Goal: Task Accomplishment & Management: Use online tool/utility

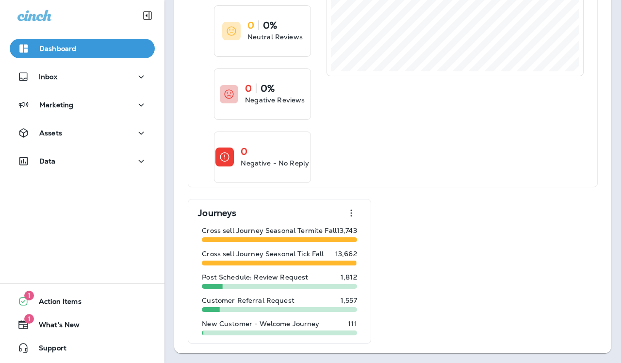
scroll to position [357, 0]
click at [260, 236] on div "Cross sell Journey Seasonal Termite Fall 13,743" at bounding box center [279, 234] width 162 height 23
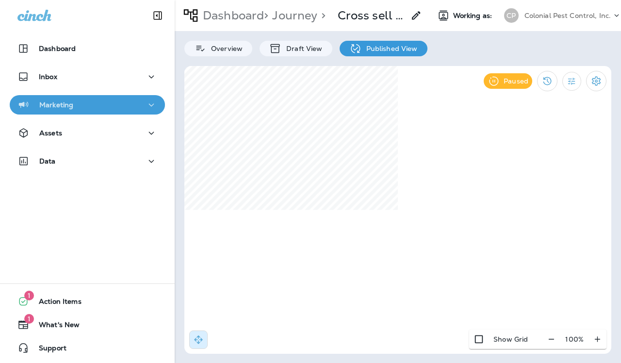
click at [153, 106] on icon "button" at bounding box center [152, 105] width 12 height 12
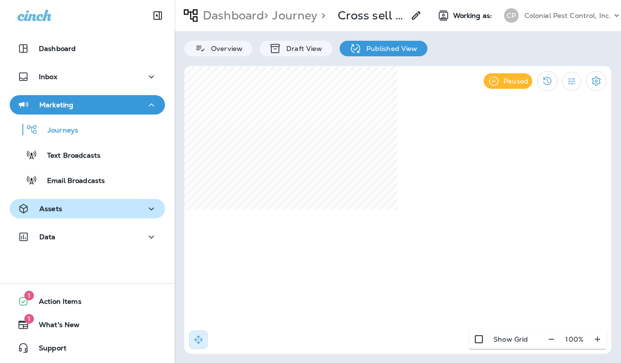
click at [147, 211] on icon "button" at bounding box center [152, 209] width 12 height 12
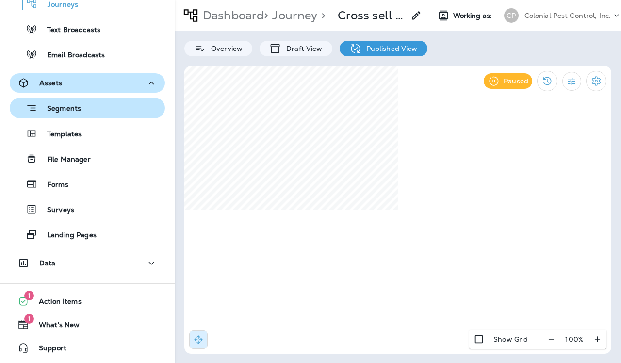
scroll to position [126, 0]
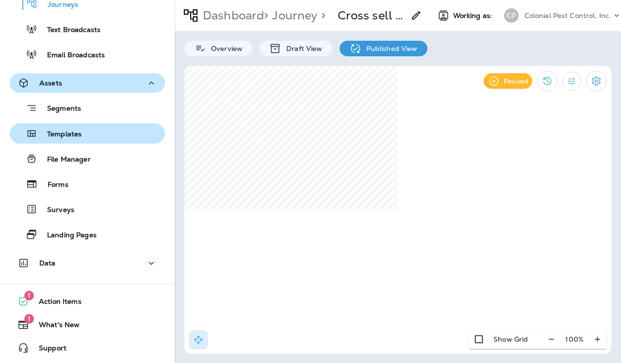
click at [46, 133] on p "Templates" at bounding box center [59, 134] width 44 height 9
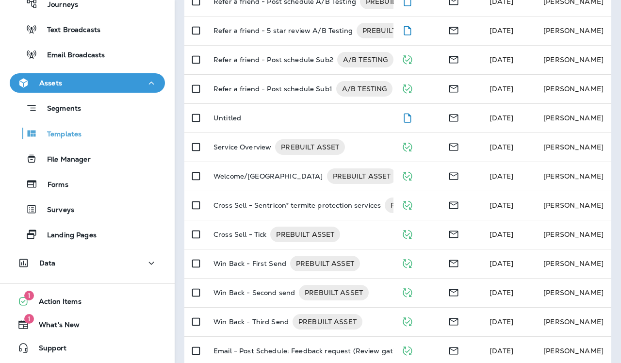
scroll to position [186, 0]
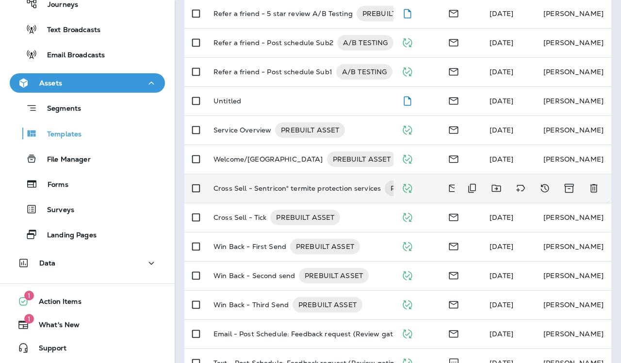
click at [311, 180] on p "Cross Sell - Sentricon® termite protection services" at bounding box center [296, 188] width 167 height 16
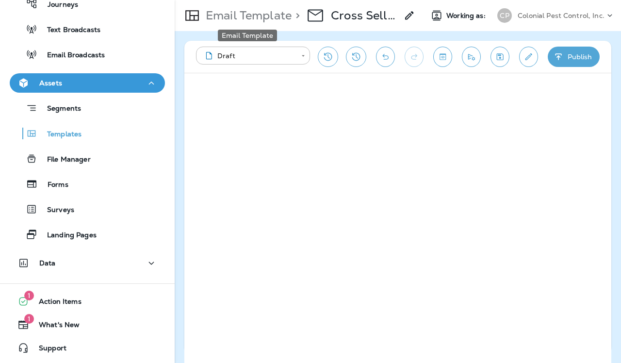
click at [233, 19] on p "Email Template" at bounding box center [247, 15] width 90 height 15
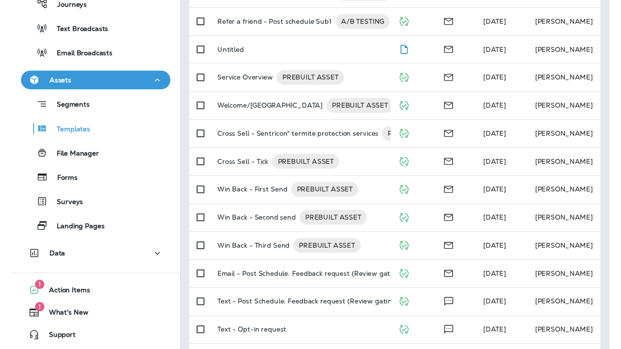
scroll to position [241, 0]
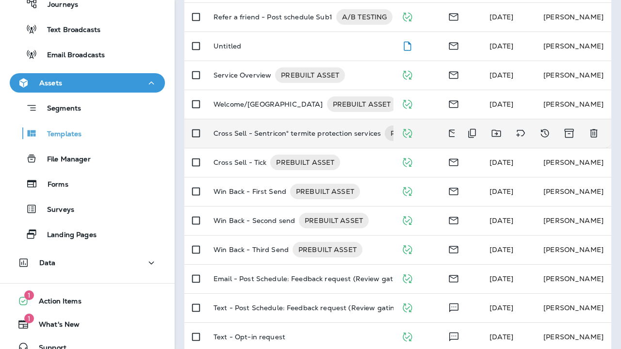
click at [265, 126] on p "Cross Sell - Sentricon® termite protection services" at bounding box center [296, 134] width 167 height 16
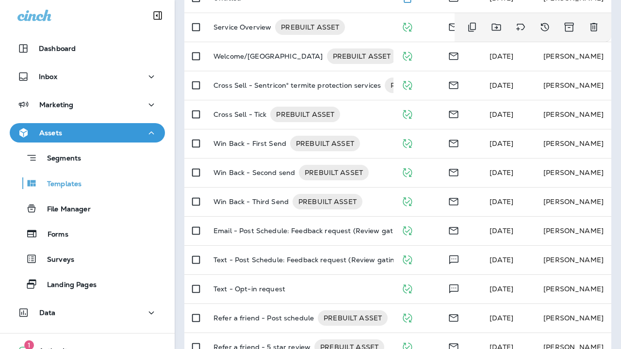
scroll to position [298, 0]
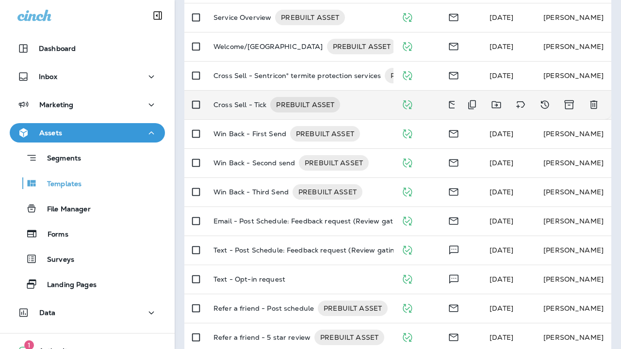
click at [235, 99] on p "Cross Sell - Tick" at bounding box center [239, 105] width 53 height 16
